Goal: Transaction & Acquisition: Purchase product/service

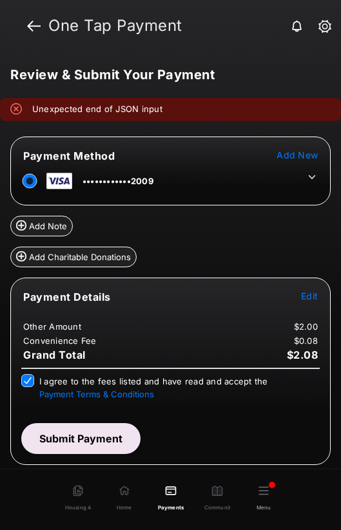
click at [109, 440] on button "Submit Payment" at bounding box center [80, 438] width 119 height 31
click at [90, 433] on button "Submit Payment" at bounding box center [80, 438] width 119 height 31
click at [90, 434] on button "Submit Payment" at bounding box center [80, 438] width 119 height 31
click at [82, 437] on button "Submit Payment" at bounding box center [80, 438] width 119 height 31
click at [61, 454] on div "Payment Details Edit Other Amount $2.00 Convenience Fee $0.08 Grand Total $2.08…" at bounding box center [170, 371] width 320 height 187
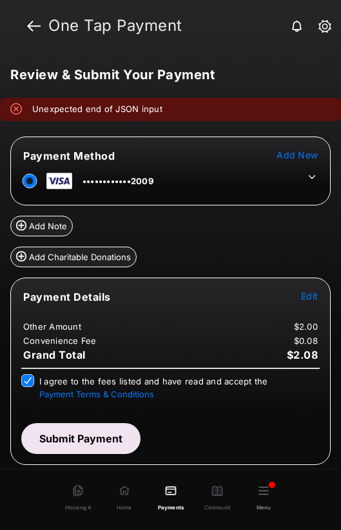
click at [94, 434] on button "Submit Payment" at bounding box center [80, 438] width 119 height 31
click at [104, 442] on button "Submit Payment" at bounding box center [80, 438] width 119 height 31
click at [81, 438] on button "Submit Payment" at bounding box center [80, 438] width 119 height 31
click at [86, 441] on button "Submit Payment" at bounding box center [80, 438] width 119 height 31
click at [117, 430] on button "Submit Payment" at bounding box center [80, 438] width 119 height 31
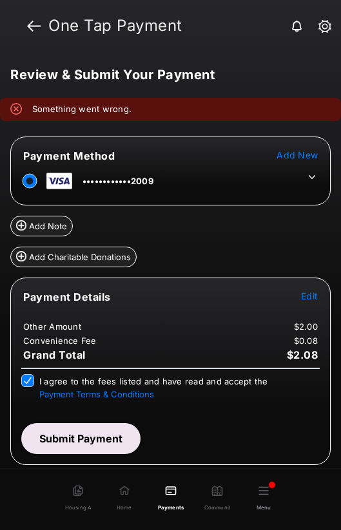
click at [82, 435] on button "Submit Payment" at bounding box center [80, 438] width 119 height 31
click at [82, 435] on div "Processing payment" at bounding box center [170, 269] width 341 height 434
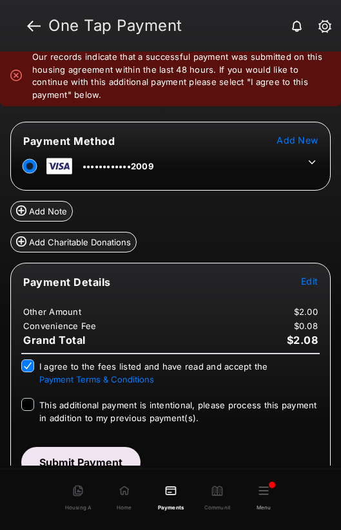
scroll to position [70, 0]
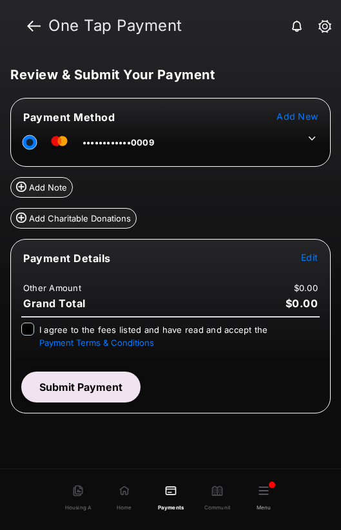
click at [308, 141] on icon at bounding box center [312, 139] width 12 height 12
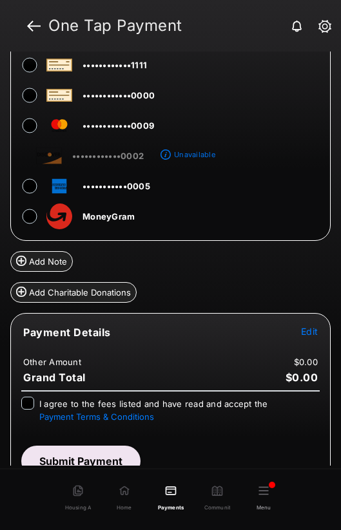
scroll to position [126, 0]
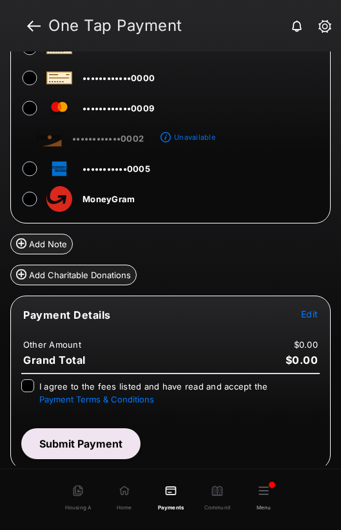
click at [301, 314] on span "Edit" at bounding box center [309, 314] width 17 height 11
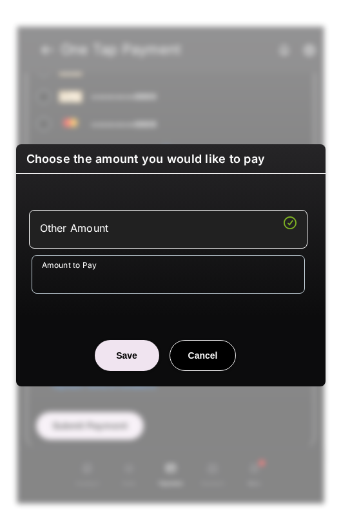
click at [95, 280] on input "Amount to Pay" at bounding box center [168, 274] width 273 height 39
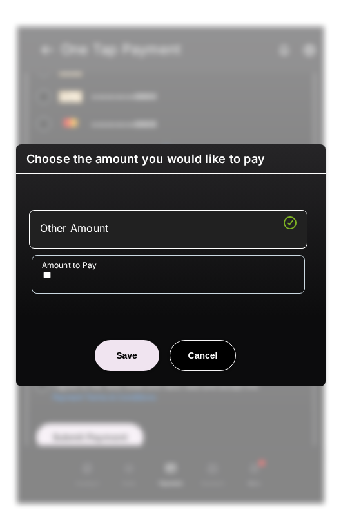
type input "**"
click at [117, 353] on button "Save" at bounding box center [127, 355] width 64 height 31
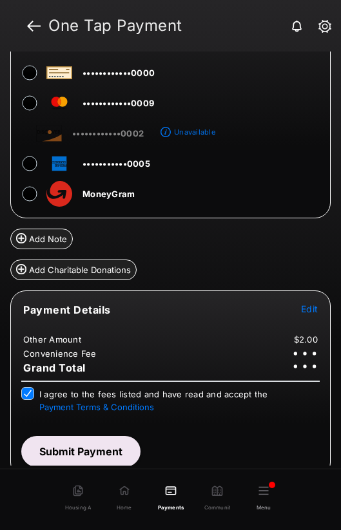
scroll to position [139, 0]
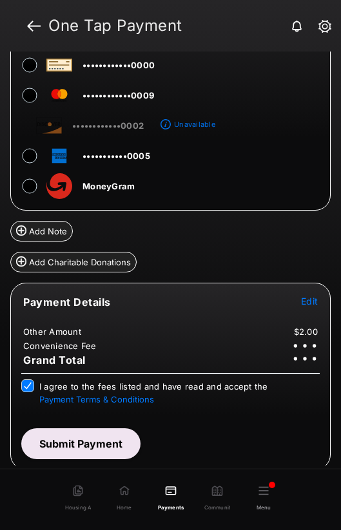
click at [98, 448] on button "Submit Payment" at bounding box center [80, 443] width 119 height 31
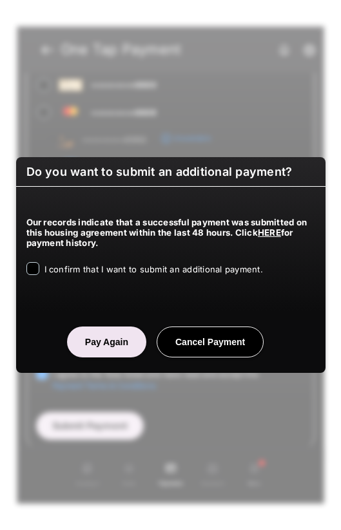
click at [55, 269] on span "I confirm that I want to submit an additional payment." at bounding box center [153, 269] width 218 height 10
click at [108, 345] on button "Pay Again" at bounding box center [106, 342] width 79 height 31
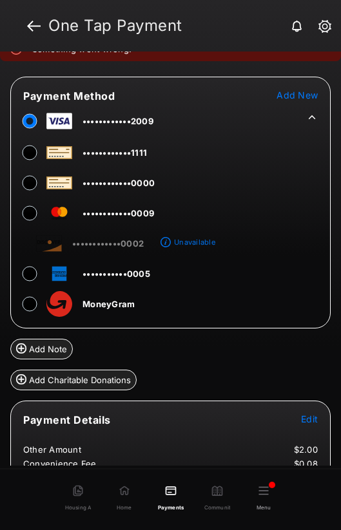
scroll to position [178, 0]
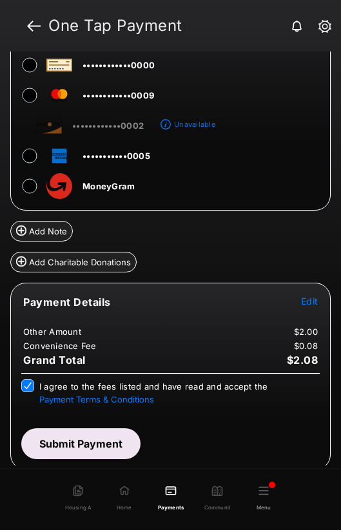
click at [113, 448] on button "Submit Payment" at bounding box center [80, 443] width 119 height 31
click at [66, 446] on button "Submit Payment" at bounding box center [80, 443] width 119 height 31
click at [105, 445] on button "Submit Payment" at bounding box center [80, 443] width 119 height 31
click at [114, 436] on button "Submit Payment" at bounding box center [80, 443] width 119 height 31
click at [100, 443] on button "Submit Payment" at bounding box center [80, 443] width 119 height 31
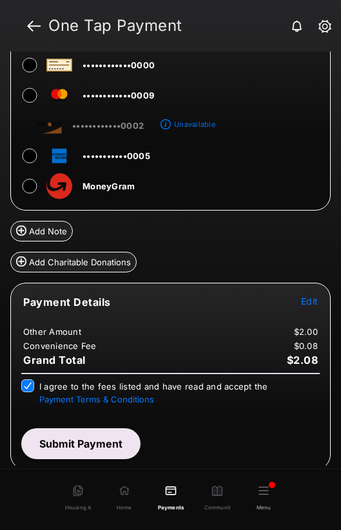
click at [100, 442] on button "Submit Payment" at bounding box center [80, 443] width 119 height 31
click at [108, 438] on button "Submit Payment" at bounding box center [80, 443] width 119 height 31
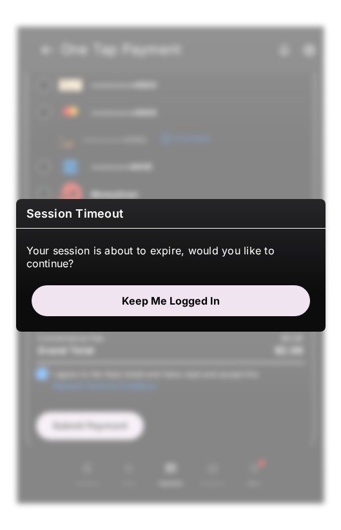
click at [216, 305] on button "Keep me logged in" at bounding box center [171, 300] width 278 height 31
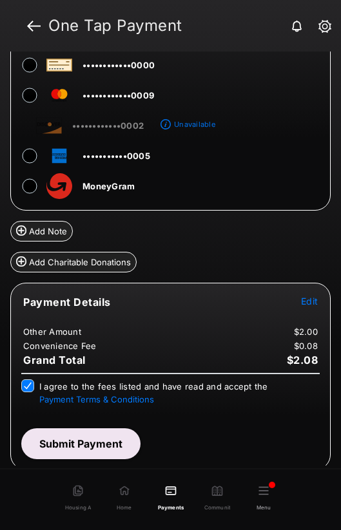
click at [112, 448] on button "Submit Payment" at bounding box center [80, 443] width 119 height 31
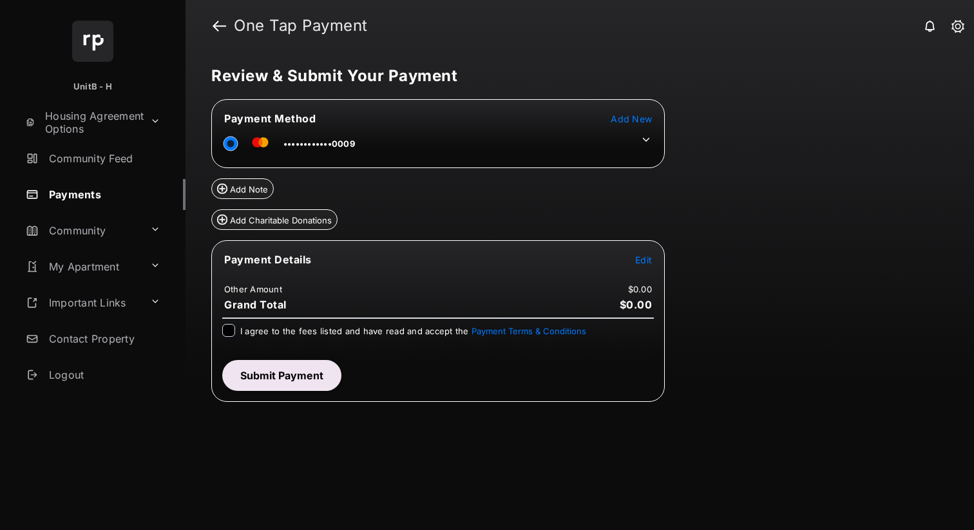
click at [649, 140] on icon at bounding box center [646, 140] width 12 height 12
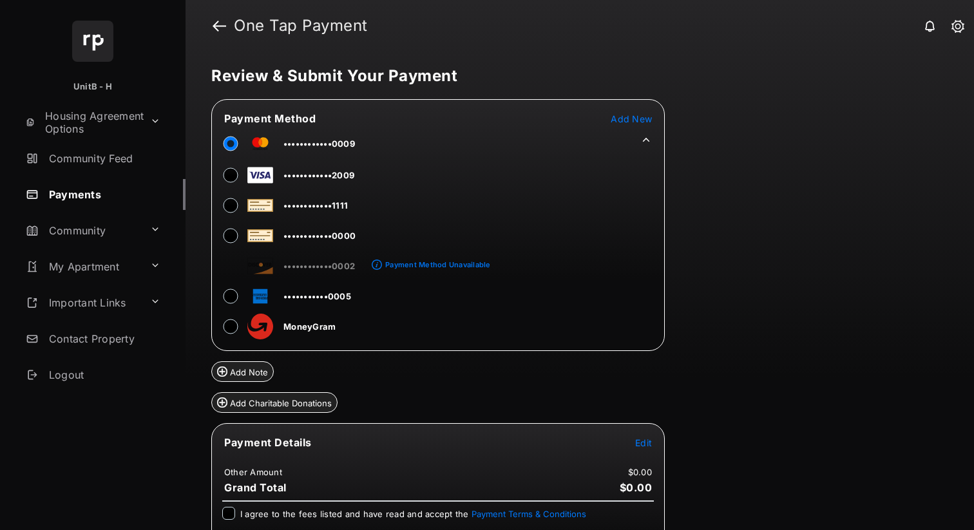
click at [316, 177] on span "••••••••••••2009" at bounding box center [318, 175] width 71 height 10
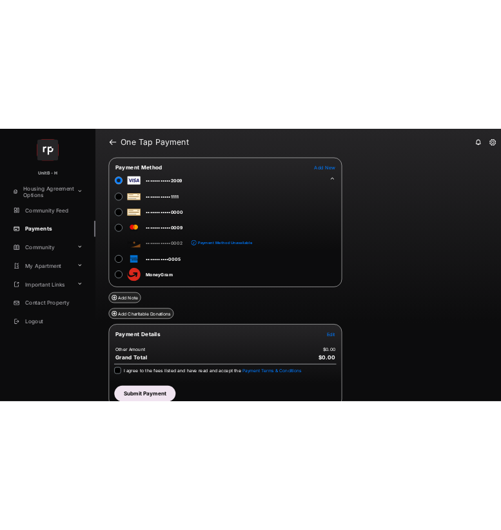
scroll to position [55, 0]
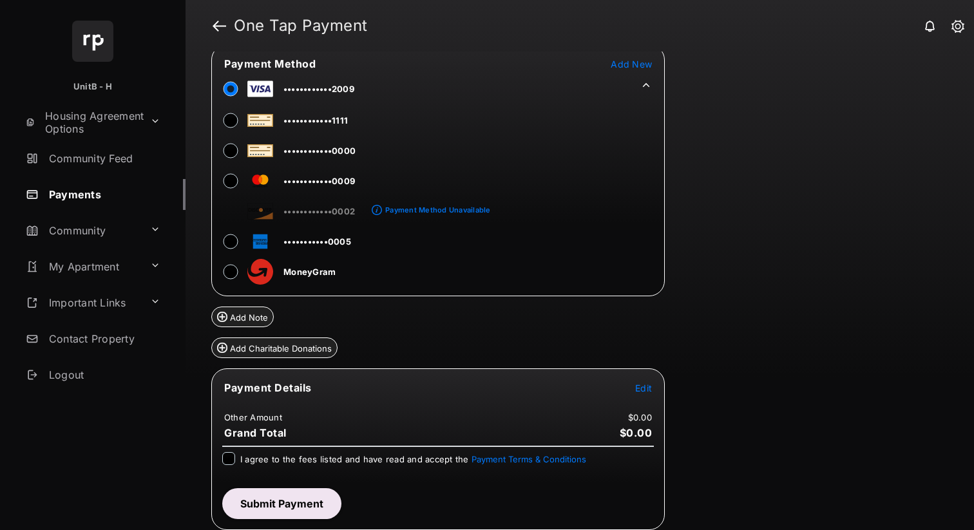
click at [644, 388] on span "Edit" at bounding box center [643, 388] width 17 height 11
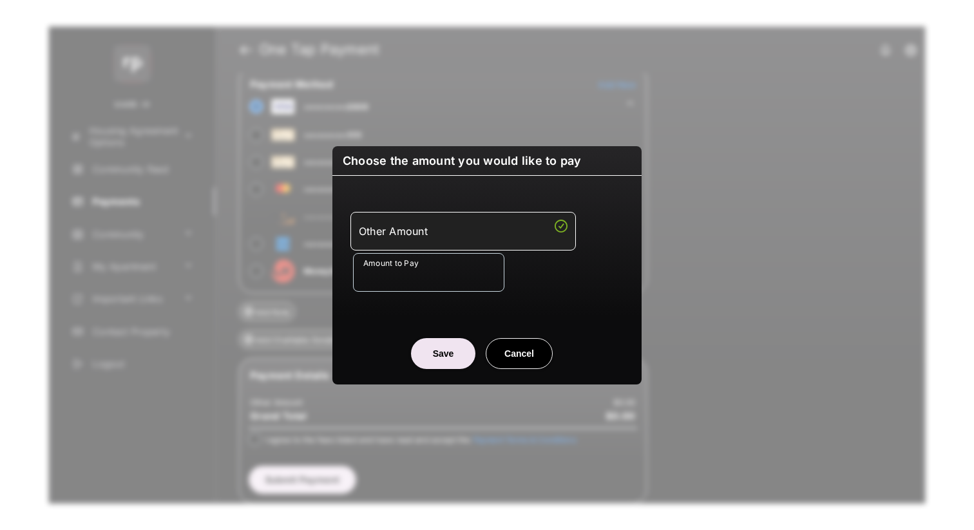
click at [424, 285] on input "Amount to Pay" at bounding box center [428, 272] width 151 height 39
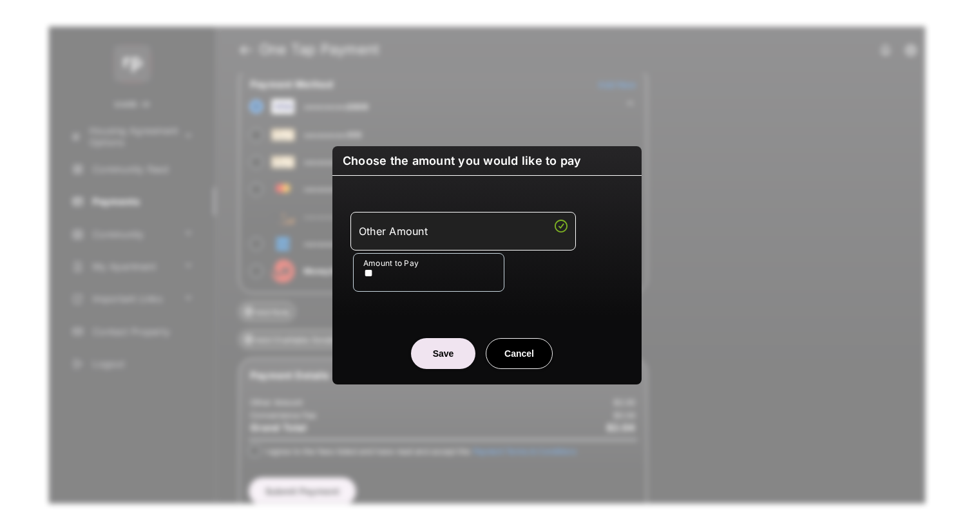
type input "**"
click at [435, 352] on button "Save" at bounding box center [443, 353] width 64 height 31
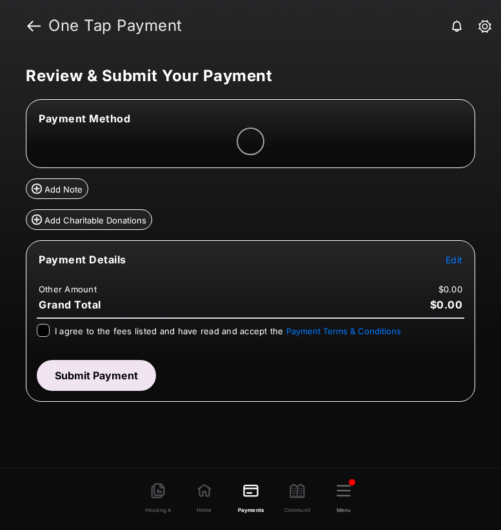
click at [454, 261] on span "Edit" at bounding box center [453, 259] width 17 height 11
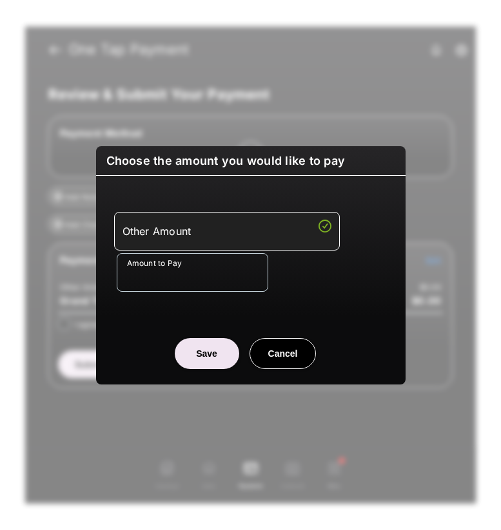
click at [186, 284] on input "Amount to Pay" at bounding box center [192, 272] width 151 height 39
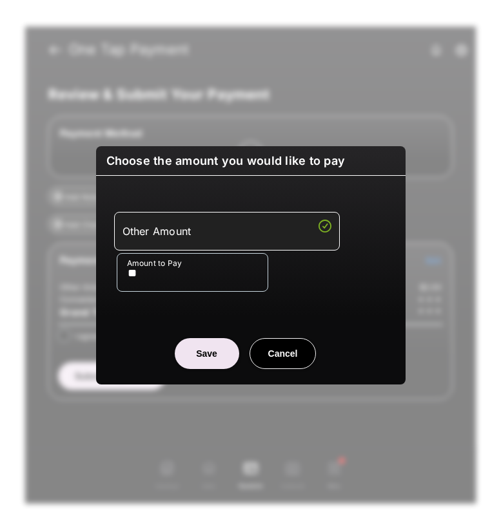
type input "**"
click at [216, 360] on button "Save" at bounding box center [207, 353] width 64 height 31
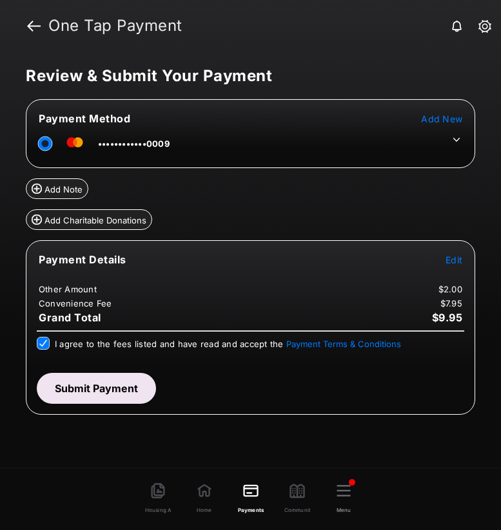
click at [450, 141] on icon at bounding box center [456, 140] width 12 height 12
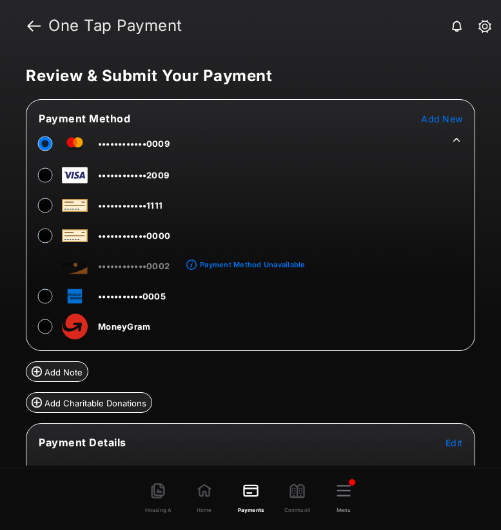
click at [155, 182] on td "••••••••••••2009" at bounding box center [103, 172] width 131 height 29
click at [155, 177] on span "••••••••••••2009" at bounding box center [133, 175] width 71 height 10
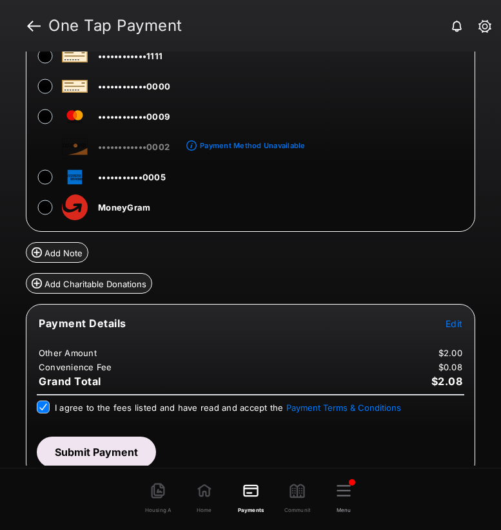
scroll to position [126, 0]
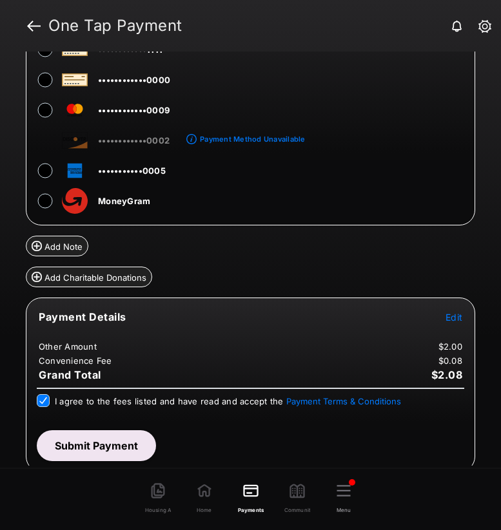
click at [112, 454] on button "Submit Payment" at bounding box center [96, 445] width 119 height 31
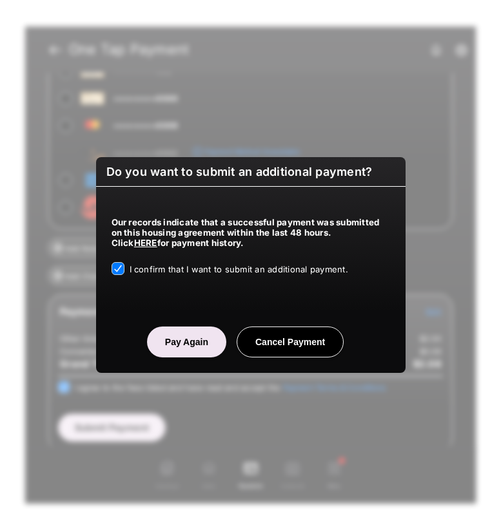
click at [188, 339] on button "Pay Again" at bounding box center [186, 342] width 79 height 31
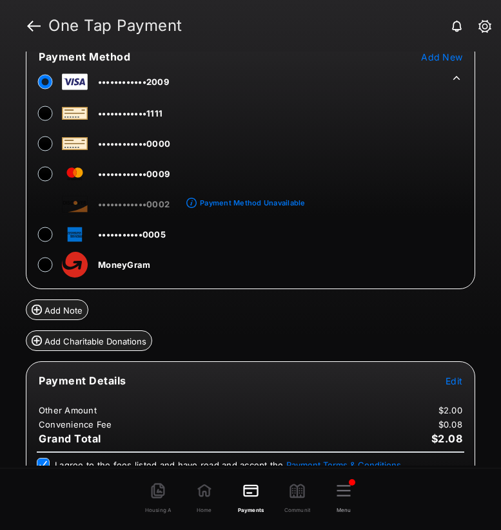
scroll to position [164, 0]
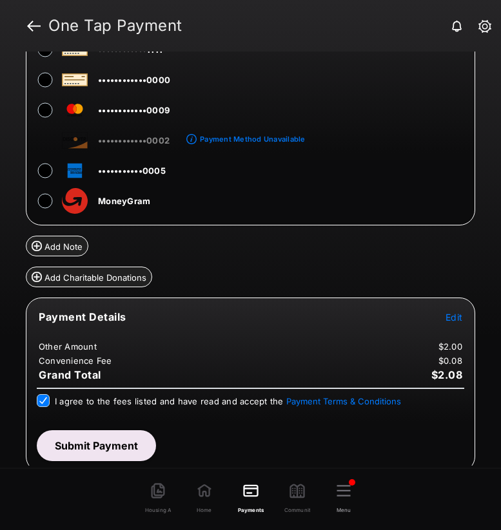
click at [88, 445] on button "Submit Payment" at bounding box center [96, 445] width 119 height 31
click at [121, 440] on button "Submit Payment" at bounding box center [96, 445] width 119 height 31
click at [121, 443] on button "Submit Payment" at bounding box center [96, 445] width 119 height 31
click at [104, 451] on button "Submit Payment" at bounding box center [96, 445] width 119 height 31
click at [113, 448] on button "Submit Payment" at bounding box center [96, 445] width 119 height 31
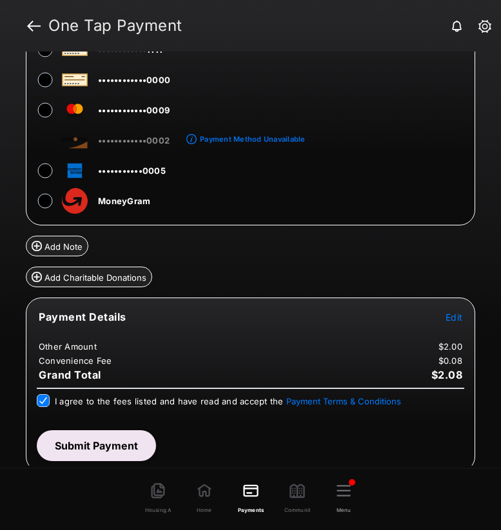
click at [98, 450] on button "Submit Payment" at bounding box center [96, 445] width 119 height 31
click at [98, 448] on button "Submit Payment" at bounding box center [96, 445] width 119 height 31
click at [112, 437] on button "Submit Payment" at bounding box center [96, 445] width 119 height 31
click at [122, 443] on button "Submit Payment" at bounding box center [96, 445] width 119 height 31
click at [111, 449] on button "Submit Payment" at bounding box center [96, 445] width 119 height 31
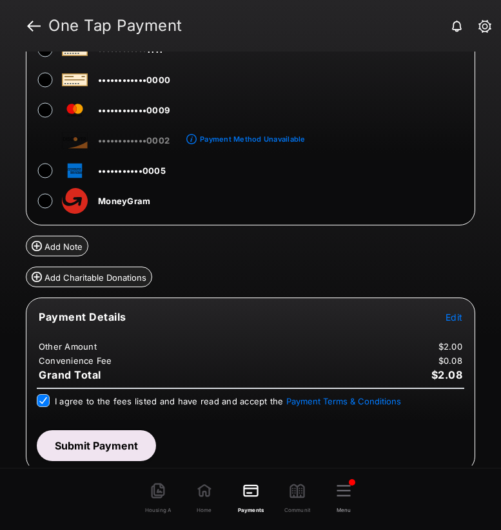
click at [104, 443] on button "Submit Payment" at bounding box center [96, 445] width 119 height 31
click at [104, 443] on div "Do you want to submit an additional payment? Our records indicate that a succes…" at bounding box center [250, 265] width 501 height 530
click at [120, 445] on button "Submit Payment" at bounding box center [96, 445] width 119 height 31
click at [115, 441] on button "Submit Payment" at bounding box center [96, 445] width 119 height 31
click at [124, 455] on button "Submit Payment" at bounding box center [96, 445] width 119 height 31
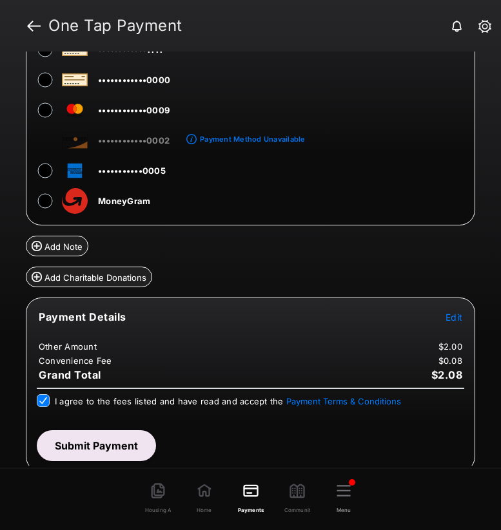
click at [102, 446] on button "Submit Payment" at bounding box center [96, 445] width 119 height 31
click at [130, 439] on button "Submit Payment" at bounding box center [96, 445] width 119 height 31
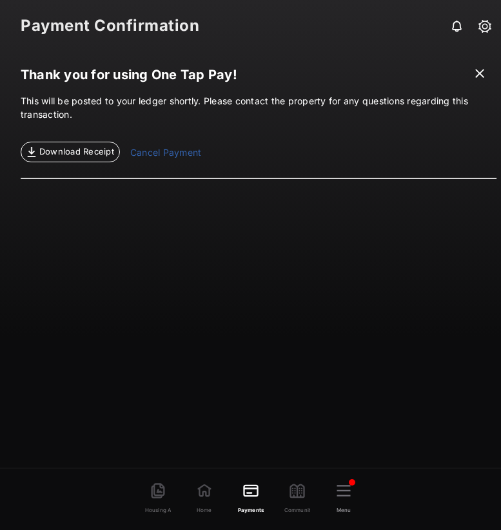
click at [181, 152] on link "Cancel Payment" at bounding box center [165, 154] width 71 height 17
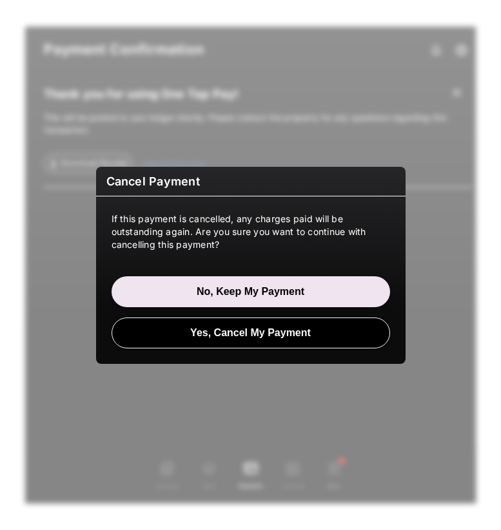
click at [201, 336] on button "Yes, Cancel My Payment" at bounding box center [250, 333] width 278 height 31
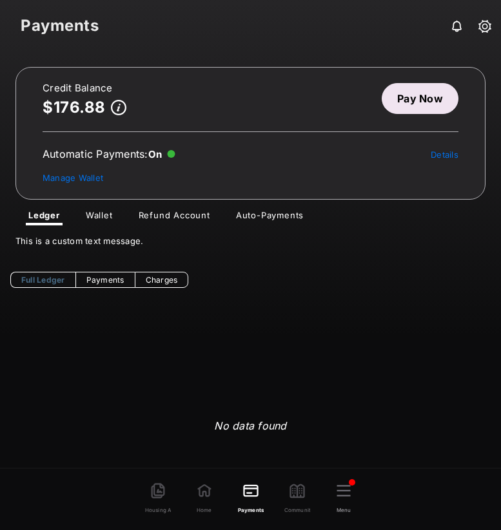
click at [403, 102] on link "Pay Now" at bounding box center [419, 98] width 77 height 31
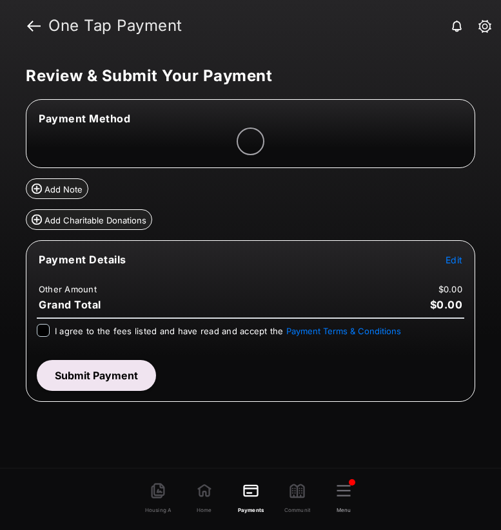
click at [455, 259] on span "Edit" at bounding box center [453, 259] width 17 height 11
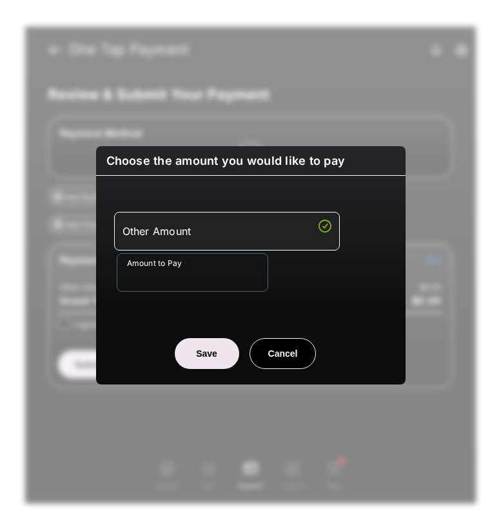
click at [190, 288] on input "Amount to Pay" at bounding box center [192, 272] width 151 height 39
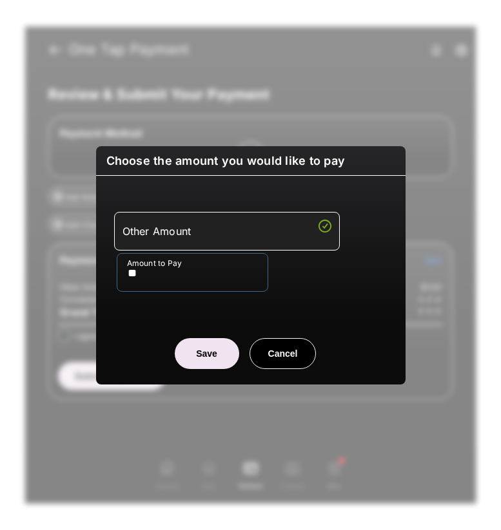
type input "**"
click at [218, 352] on button "Save" at bounding box center [207, 353] width 64 height 31
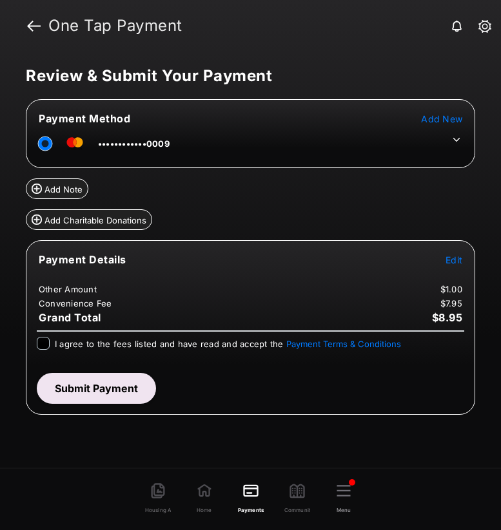
click at [455, 135] on icon at bounding box center [456, 140] width 12 height 12
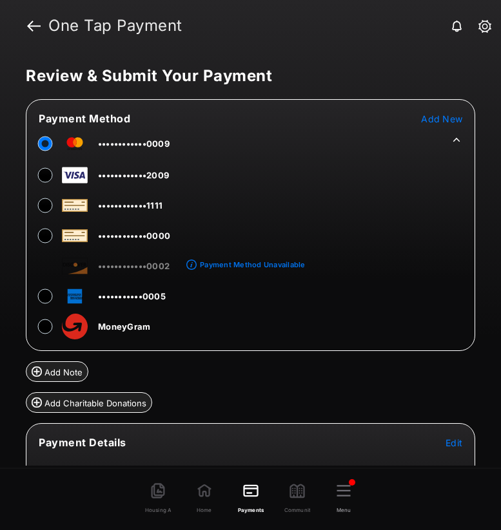
click at [113, 178] on span "••••••••••••2009" at bounding box center [133, 175] width 71 height 10
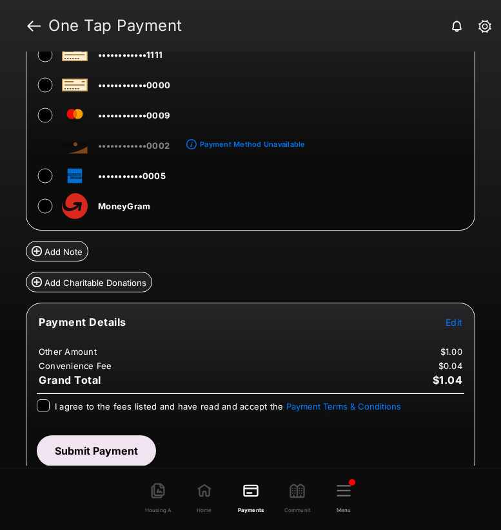
scroll to position [126, 0]
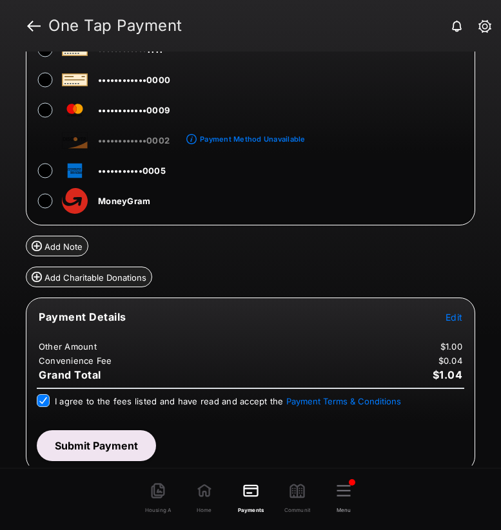
click at [87, 448] on button "Submit Payment" at bounding box center [96, 445] width 119 height 31
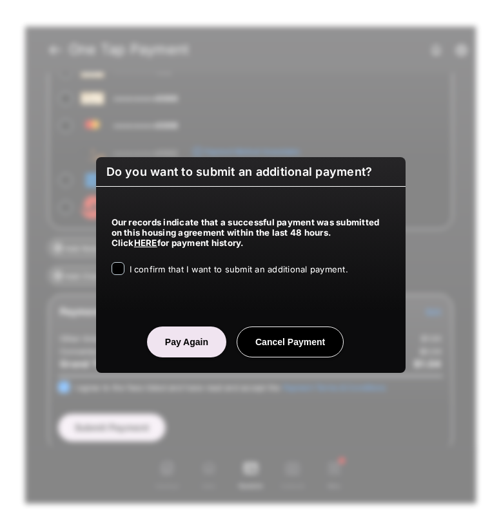
click at [126, 269] on div "I confirm that I want to submit an additional payment." at bounding box center [250, 269] width 278 height 15
click at [186, 347] on button "Pay Again" at bounding box center [186, 342] width 79 height 31
